Goal: Register for event/course

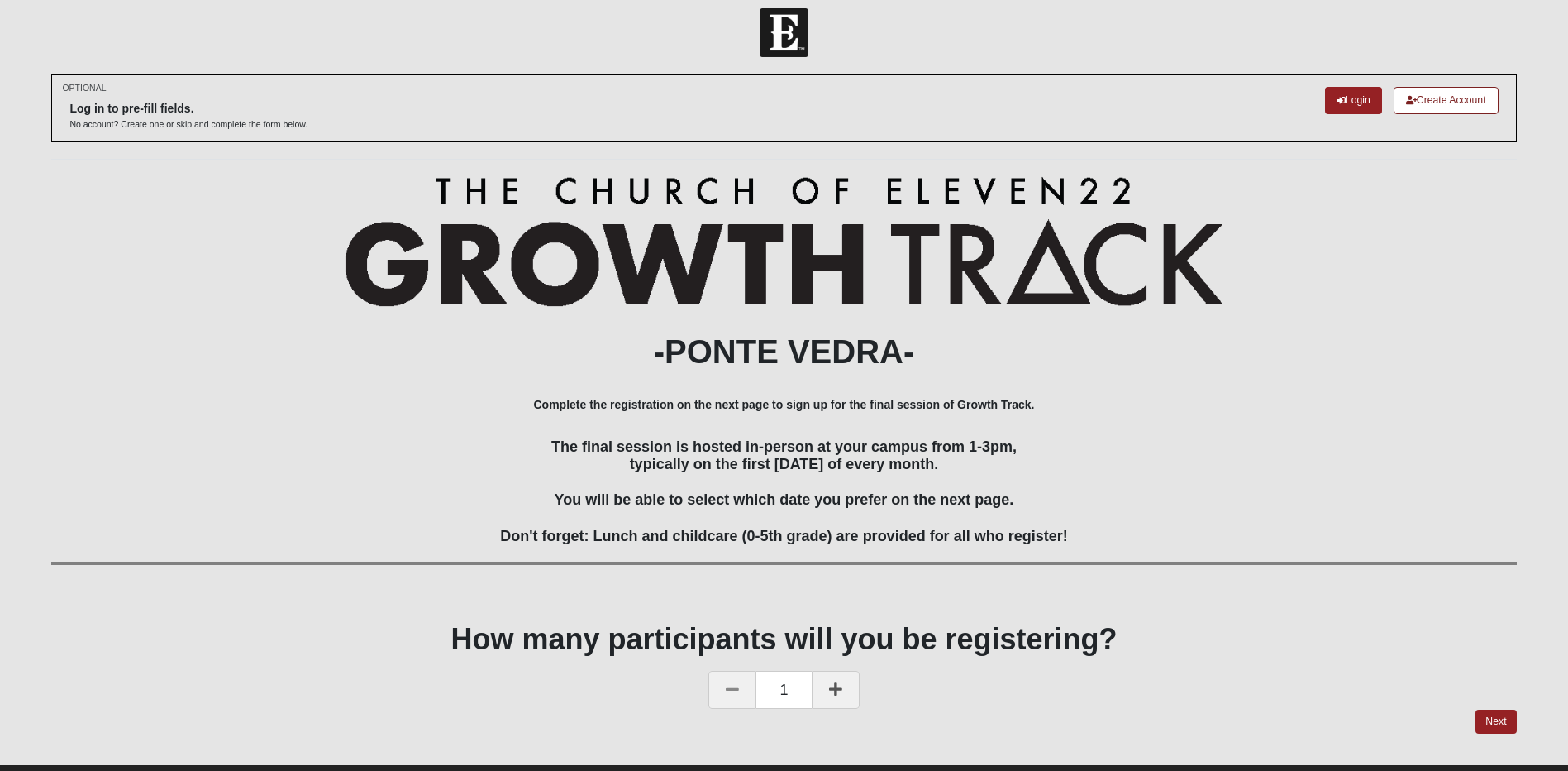
scroll to position [50, 0]
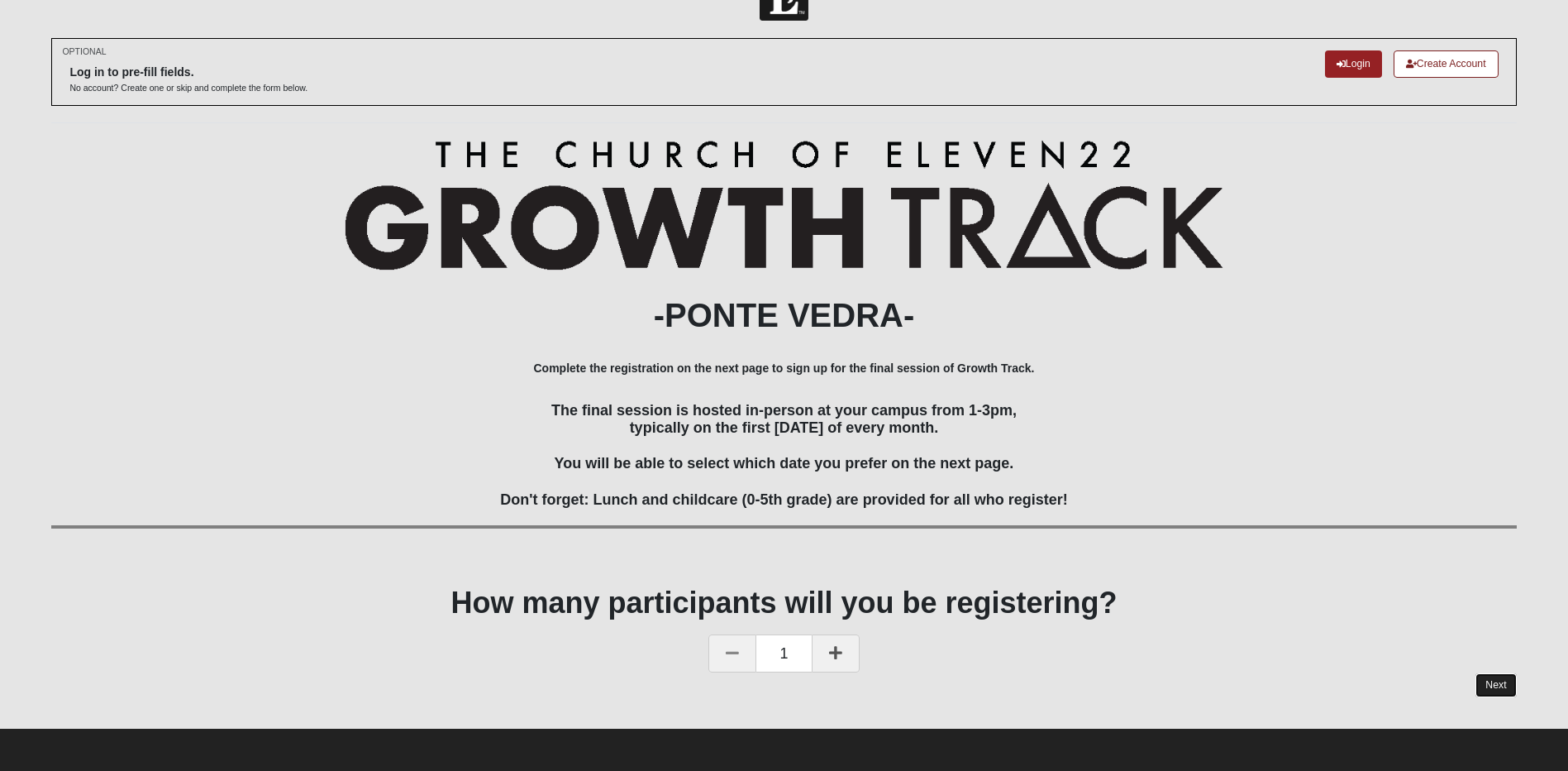
click at [1490, 688] on link "Next" at bounding box center [1495, 684] width 41 height 24
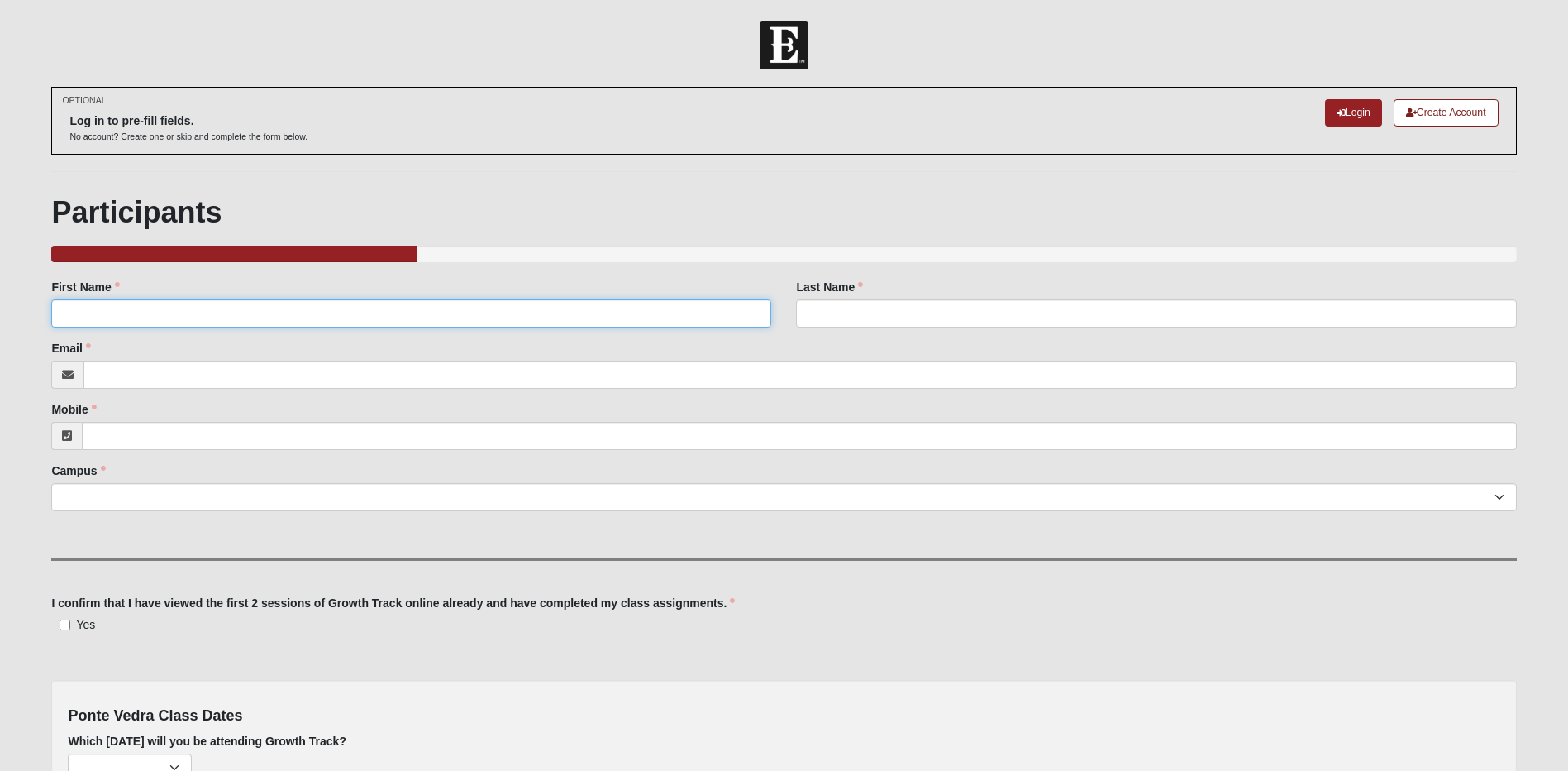
click at [102, 311] on input "First Name" at bounding box center [410, 313] width 720 height 28
type input "[PERSON_NAME]"
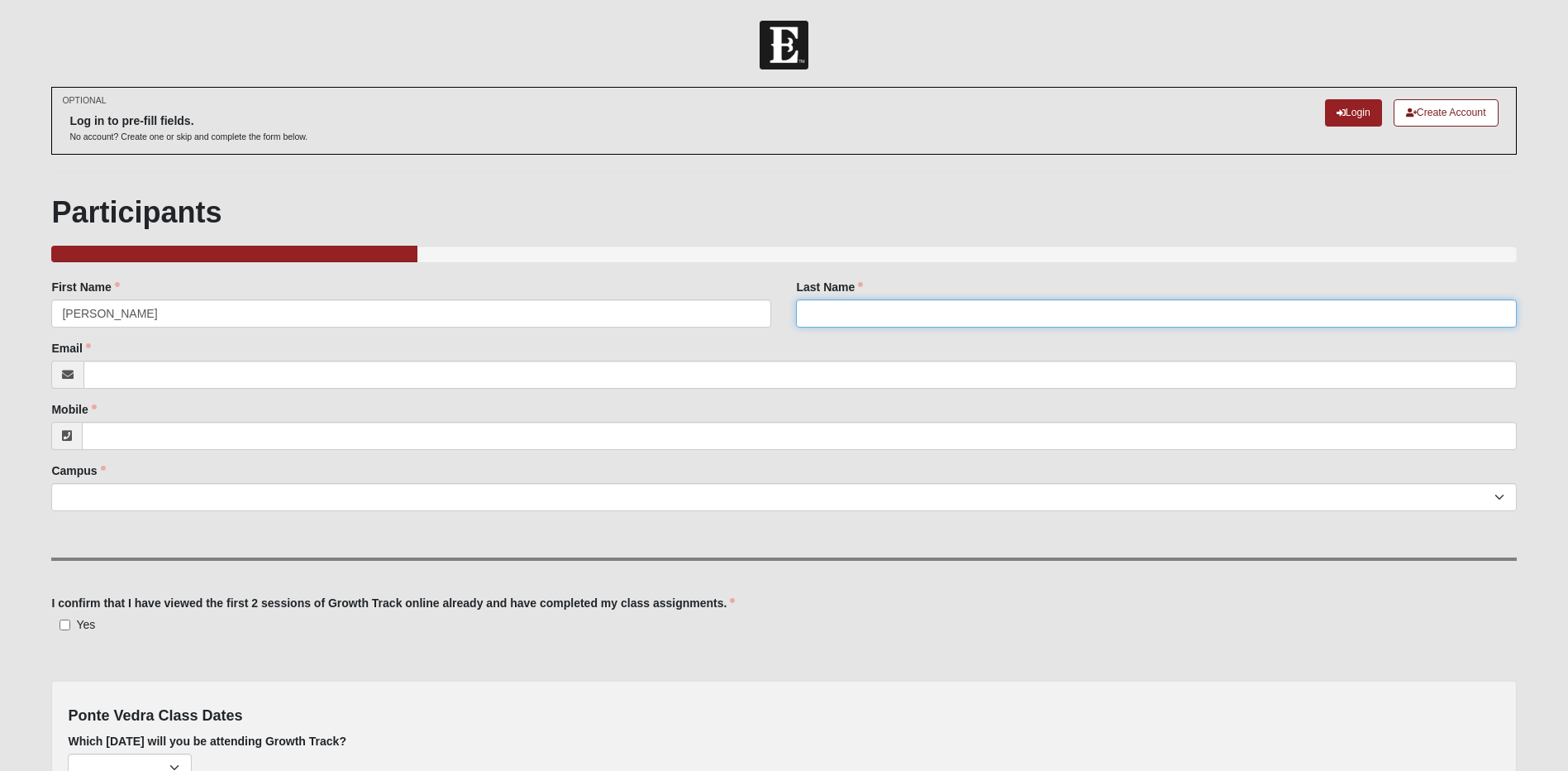
click at [831, 314] on input "Last Name" at bounding box center [1156, 313] width 720 height 28
type input "Dyr"
click at [188, 373] on input "Email" at bounding box center [799, 375] width 1433 height 28
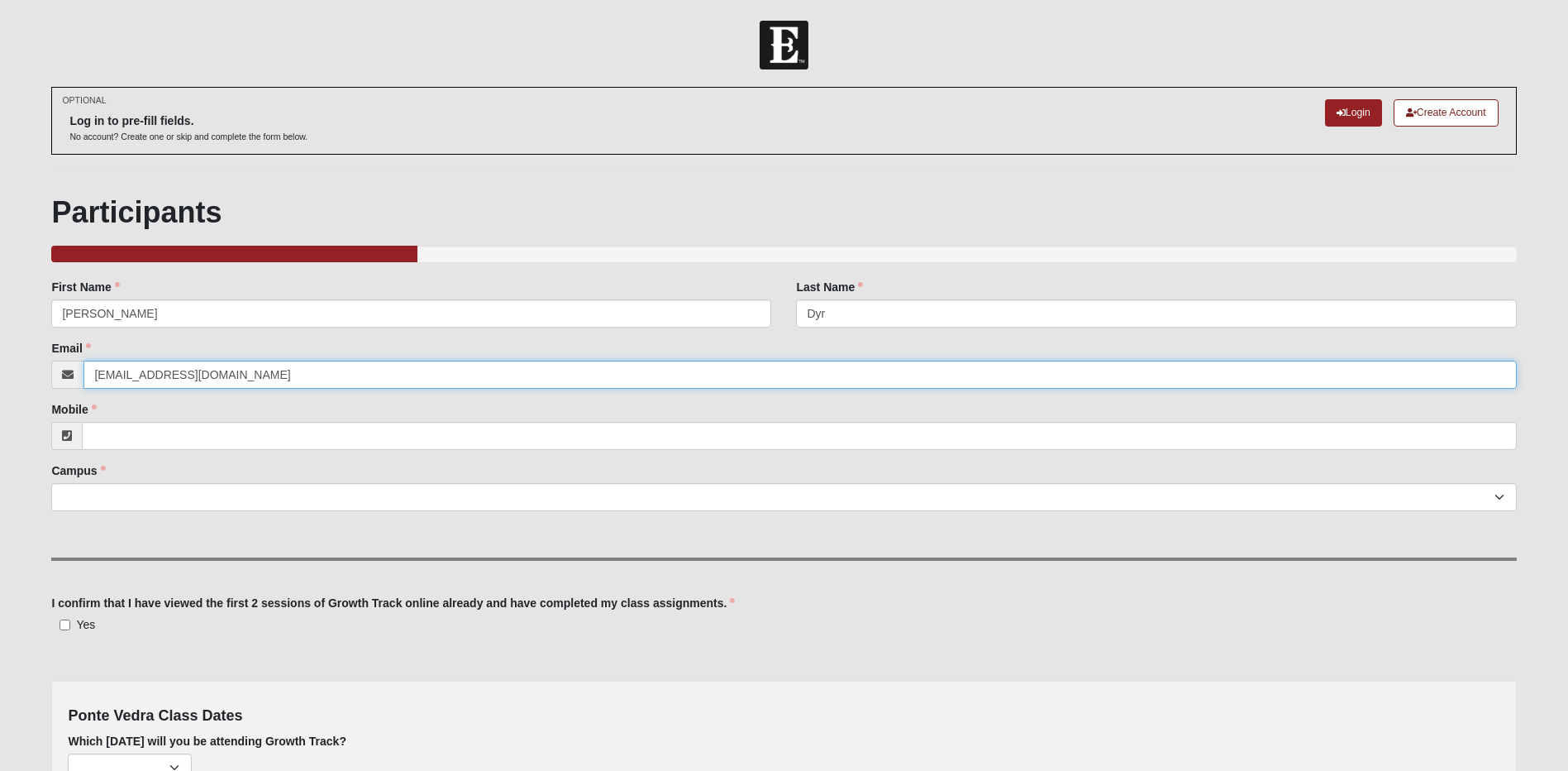
type input "[EMAIL_ADDRESS][DOMAIN_NAME]"
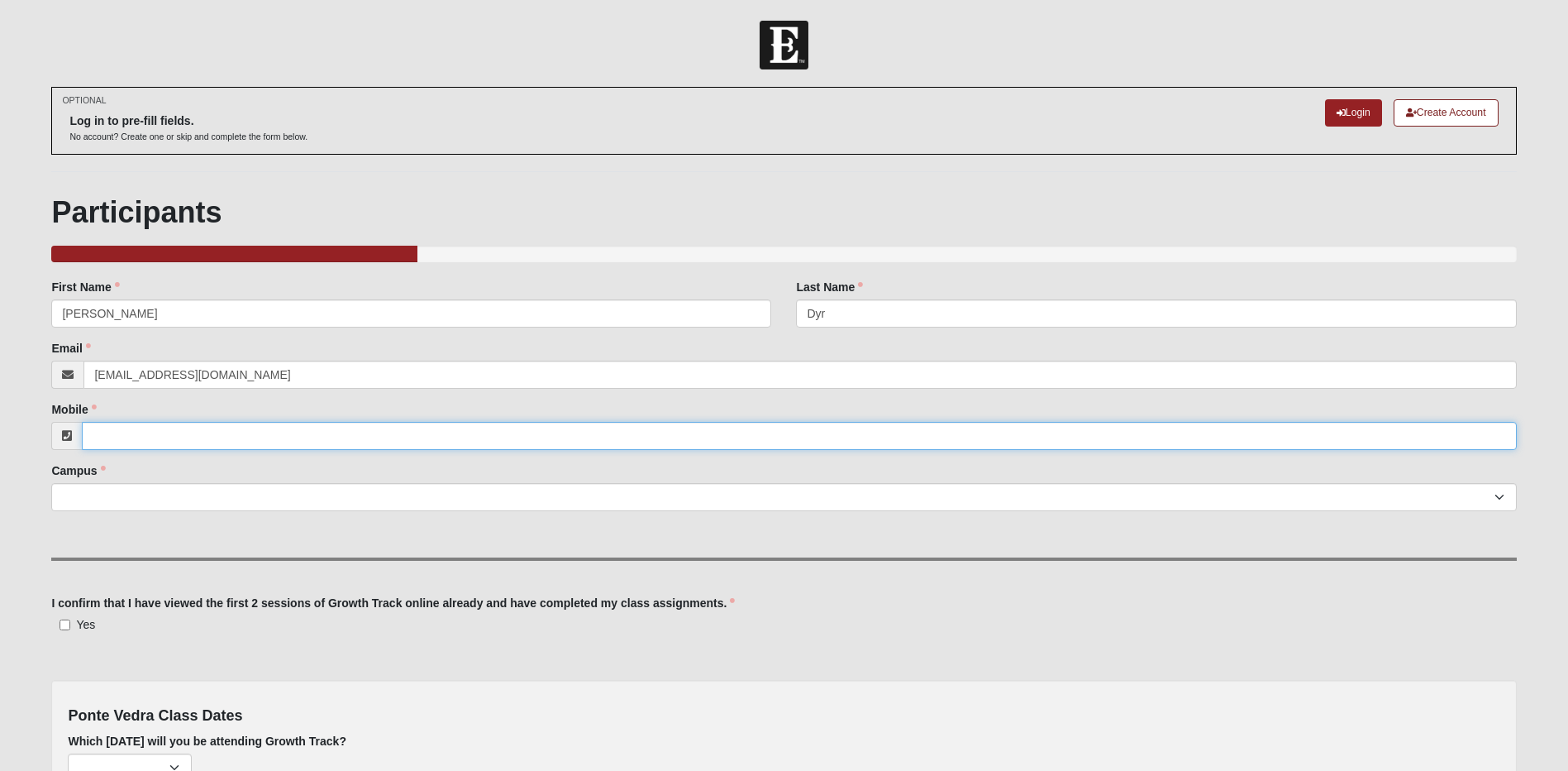
click at [144, 429] on input "Mobile" at bounding box center [799, 436] width 1434 height 28
click at [112, 437] on input "4236675494" at bounding box center [799, 436] width 1434 height 28
click at [134, 433] on input "423-6675494" at bounding box center [799, 436] width 1434 height 28
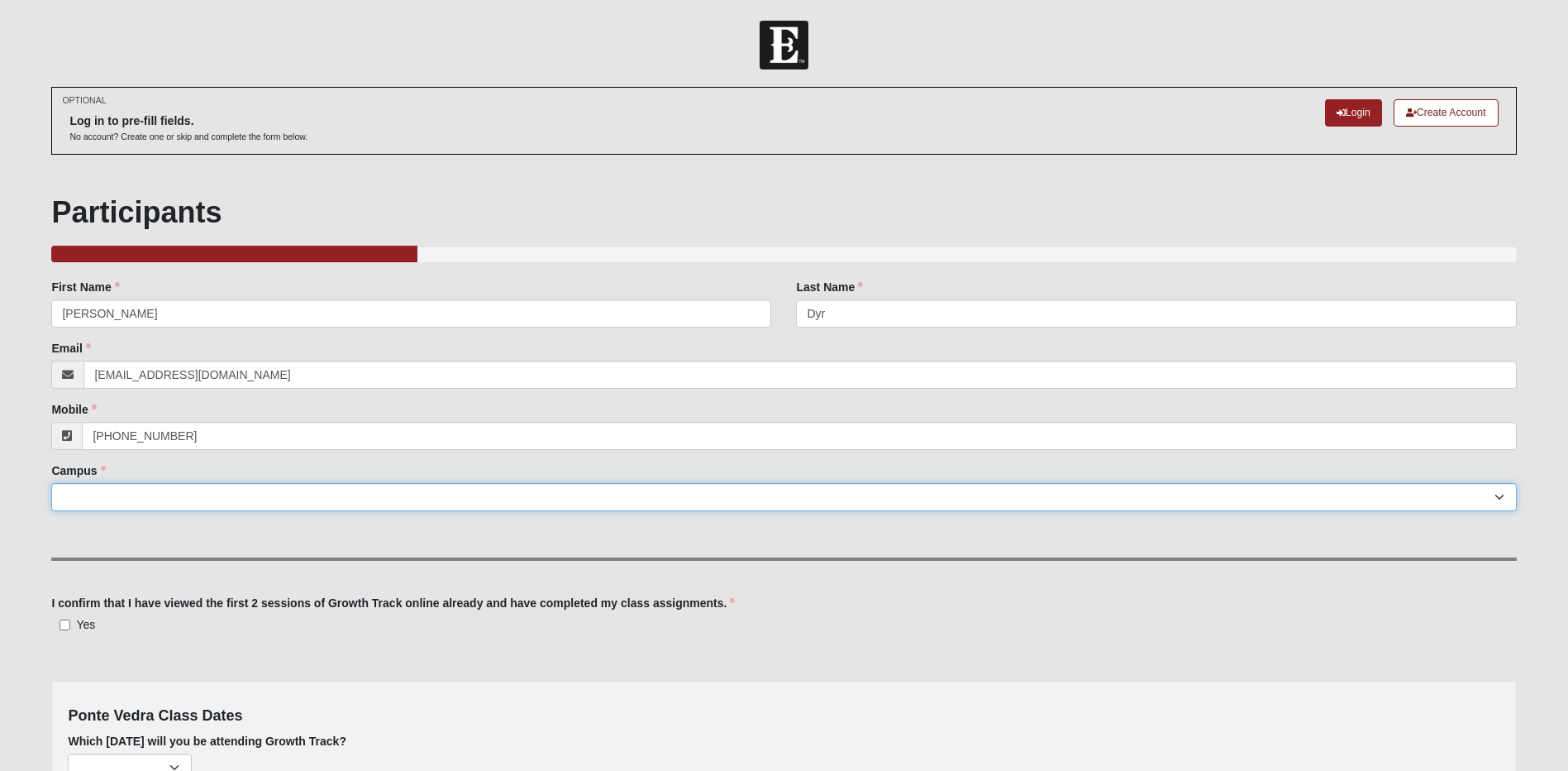
type input "[PHONE_NUMBER]"
click at [138, 489] on select "Arlington Baymeadows Eleven22 Online [PERSON_NAME][GEOGRAPHIC_DATA] Jesup [GEOG…" at bounding box center [783, 497] width 1465 height 28
select select "16"
click at [51, 482] on select "Arlington Baymeadows Eleven22 Online [PERSON_NAME][GEOGRAPHIC_DATA] Jesup [GEOG…" at bounding box center [783, 497] width 1465 height 28
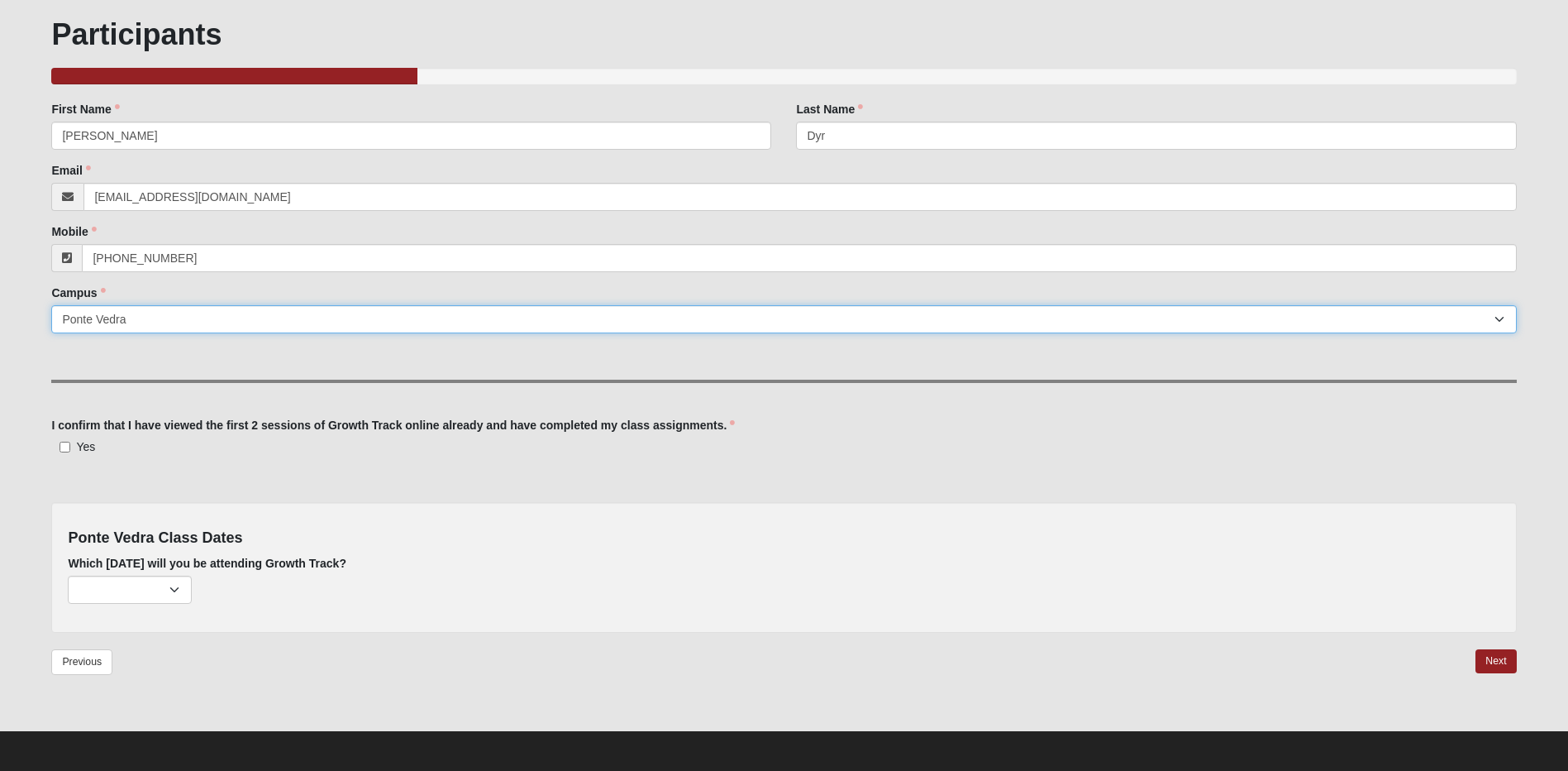
scroll to position [181, 0]
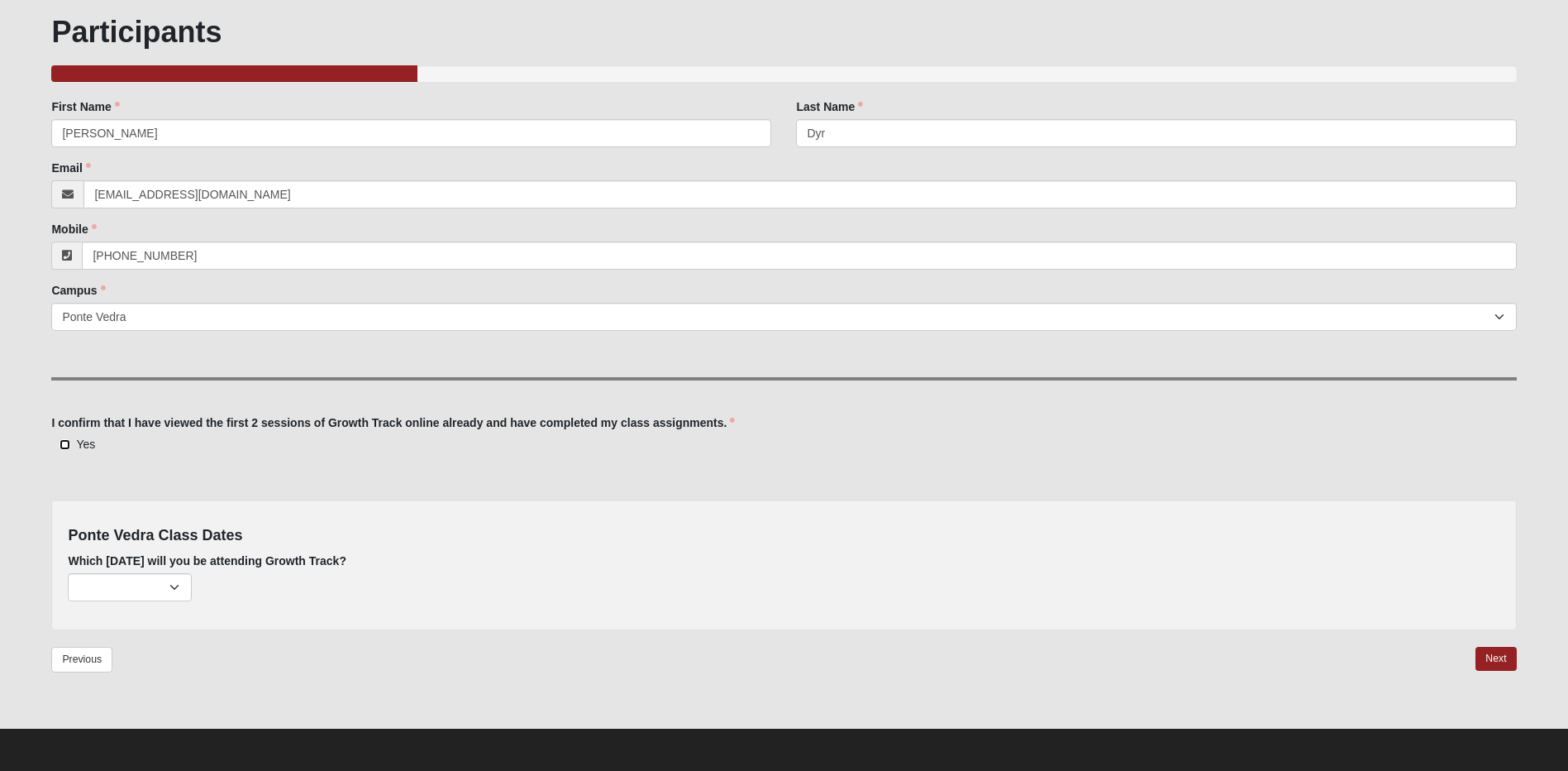
click at [67, 442] on input "Yes" at bounding box center [64, 444] width 10 height 10
checkbox input "true"
click at [176, 587] on select "[DATE] (none remaining) [DATE] (none remaining) [DATE] (none remaining) [DATE] …" at bounding box center [130, 587] width 124 height 28
select select "703"
click at [68, 573] on select "[DATE] (none remaining) [DATE] (none remaining) [DATE] (none remaining) [DATE] …" at bounding box center [130, 587] width 124 height 28
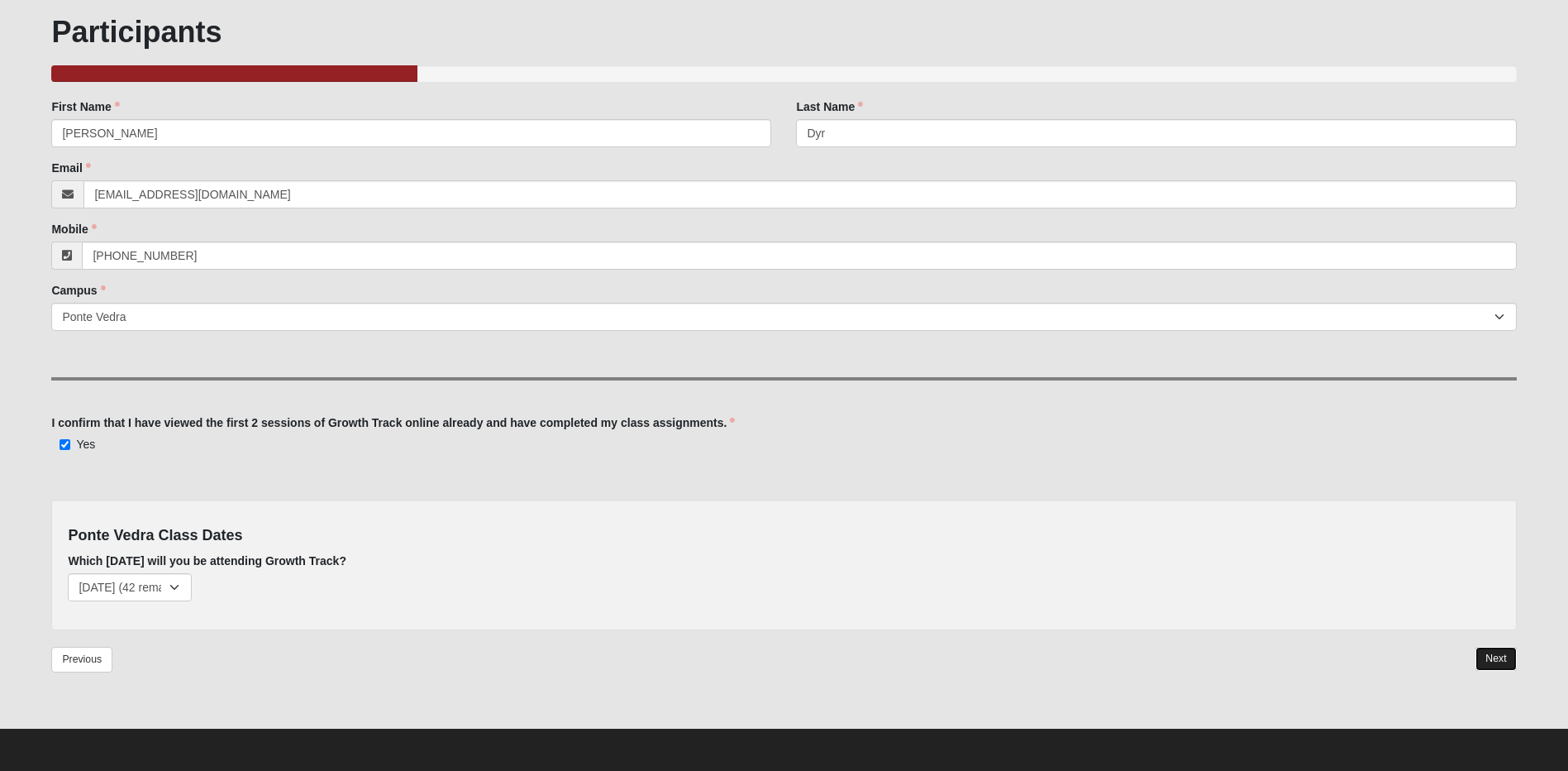
click at [1490, 659] on link "Next" at bounding box center [1495, 657] width 41 height 24
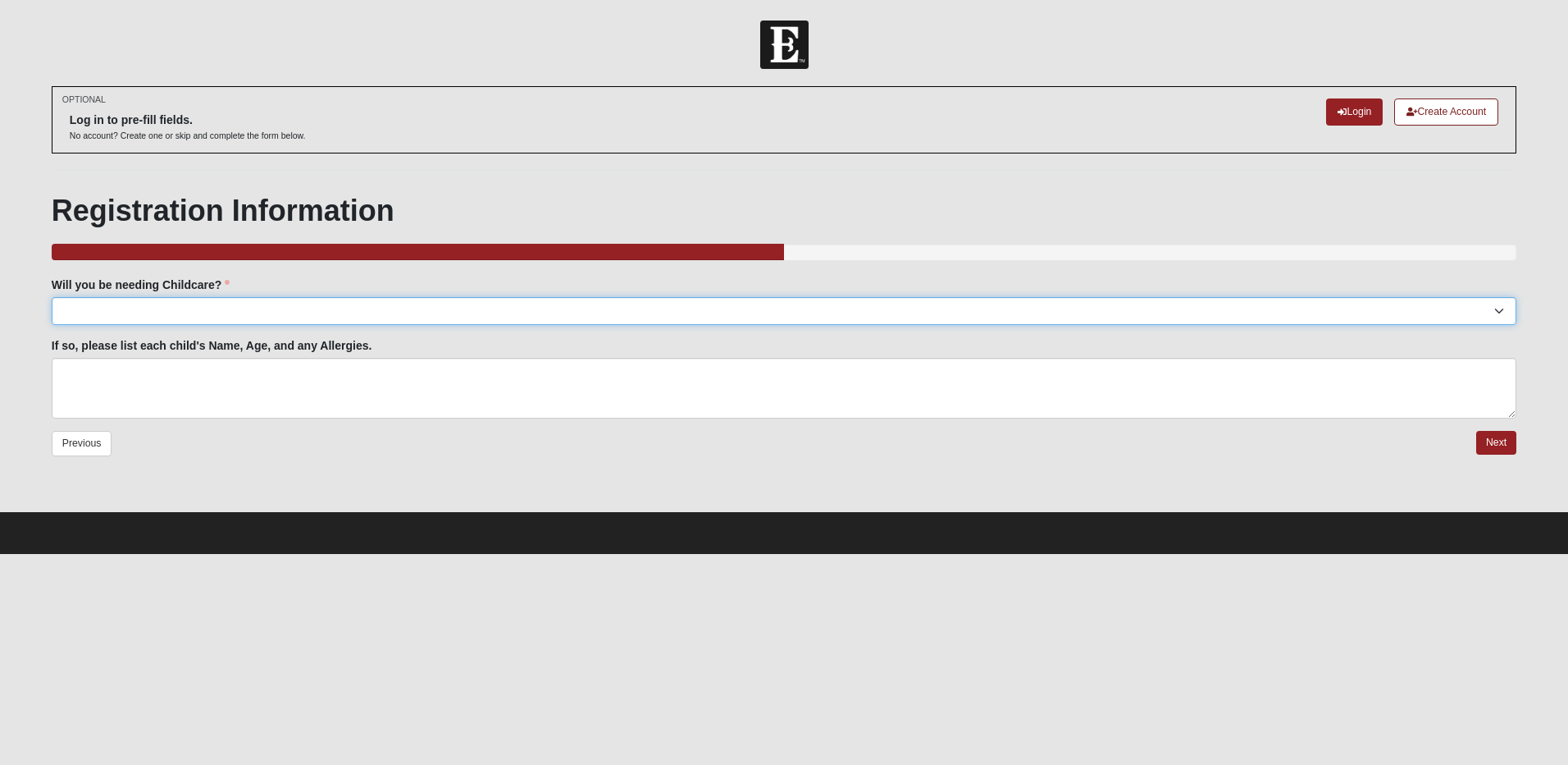
click at [1497, 314] on select "Yes No" at bounding box center [784, 311] width 1465 height 28
select select "No"
click at [52, 297] on select "Yes No" at bounding box center [784, 311] width 1465 height 28
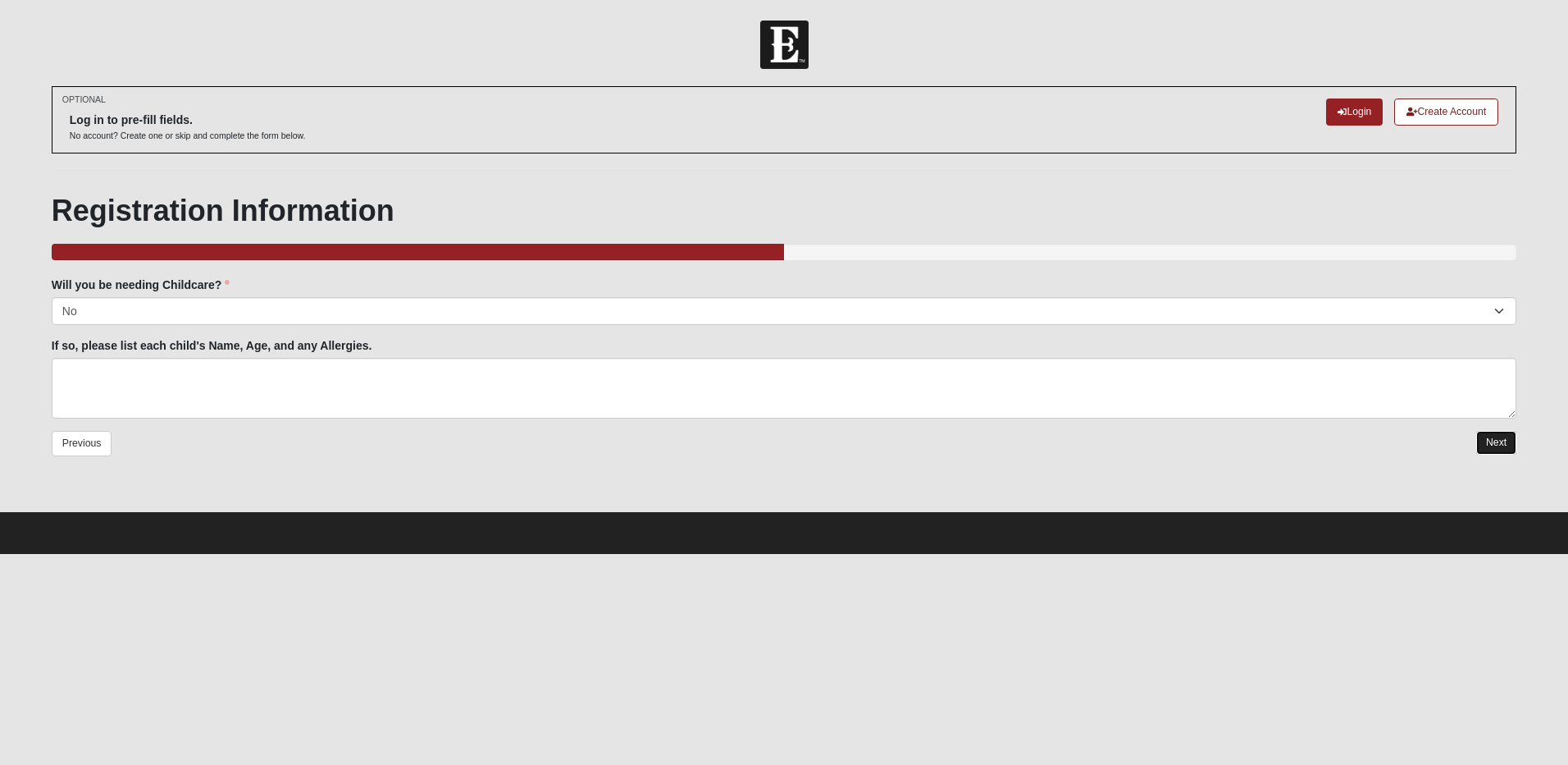
click at [1495, 444] on link "Next" at bounding box center [1496, 442] width 40 height 23
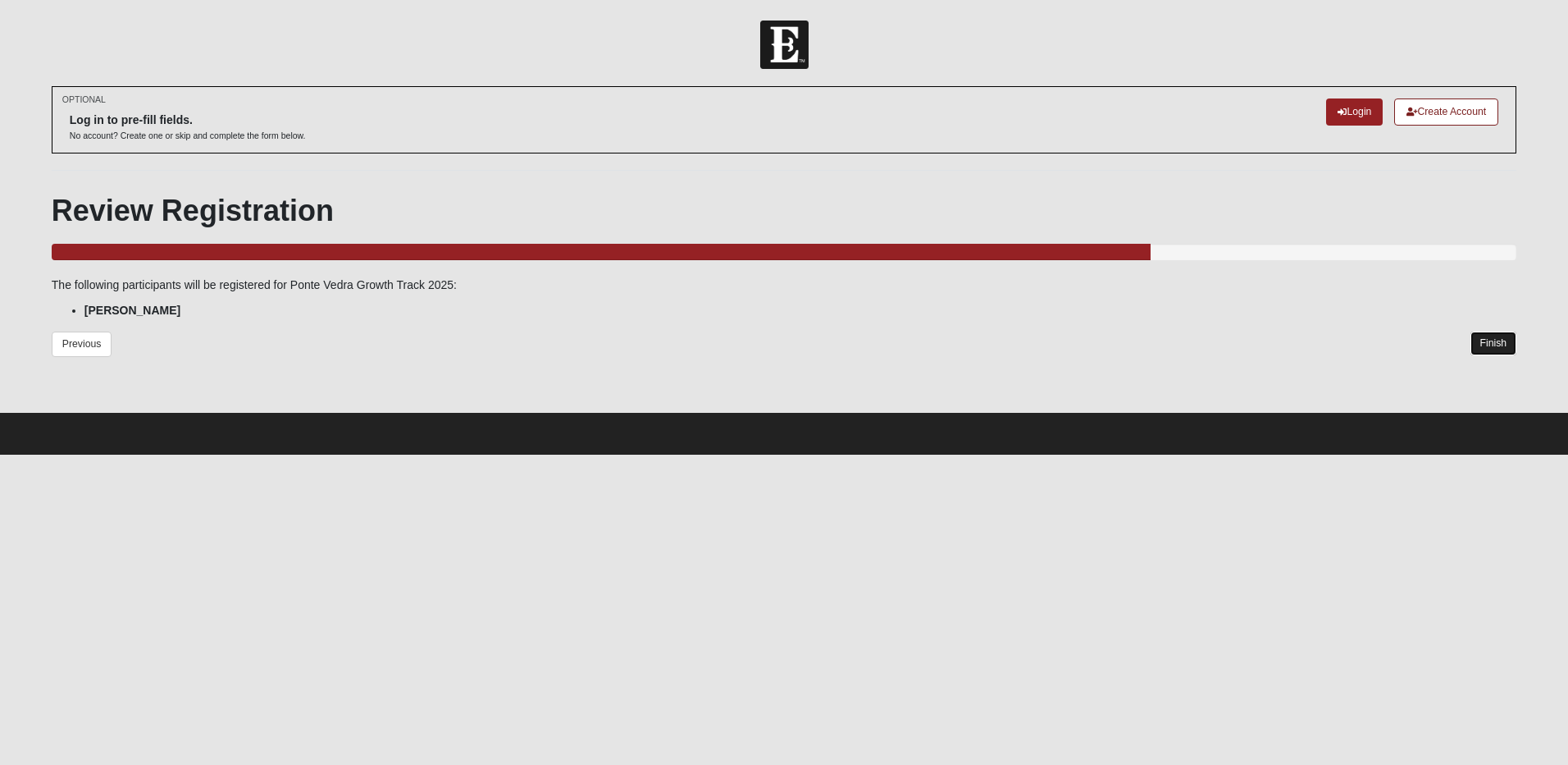
click at [1479, 341] on link "Finish" at bounding box center [1494, 343] width 47 height 23
